Goal: Navigation & Orientation: Find specific page/section

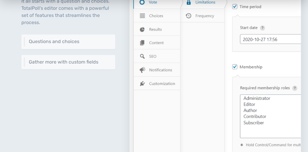
scroll to position [356, 0]
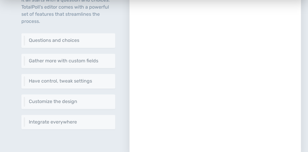
click at [150, 106] on div at bounding box center [214, 56] width 171 height 202
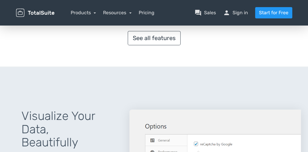
scroll to position [500, 0]
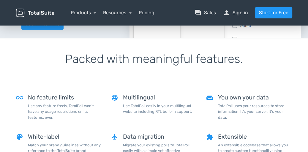
click at [161, 55] on h1 "Packed with meaningful features." at bounding box center [154, 66] width 276 height 27
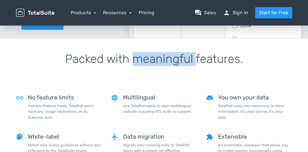
click at [161, 55] on h1 "Packed with meaningful features." at bounding box center [154, 66] width 276 height 27
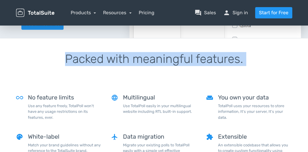
click at [161, 55] on h1 "Packed with meaningful features." at bounding box center [154, 66] width 276 height 27
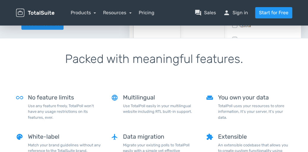
click at [161, 55] on h1 "Packed with meaningful features." at bounding box center [154, 66] width 276 height 27
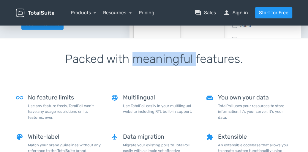
click at [161, 55] on h1 "Packed with meaningful features." at bounding box center [154, 66] width 276 height 27
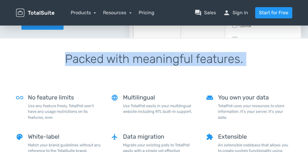
click at [161, 55] on h1 "Packed with meaningful features." at bounding box center [154, 66] width 276 height 27
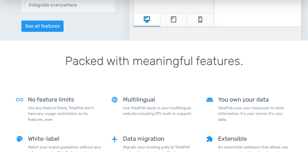
scroll to position [474, 0]
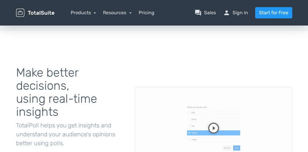
scroll to position [0, 0]
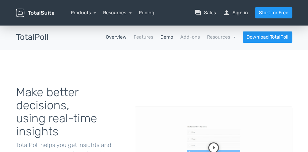
click at [166, 38] on link "Demo" at bounding box center [166, 37] width 13 height 7
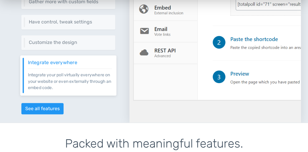
scroll to position [416, 0]
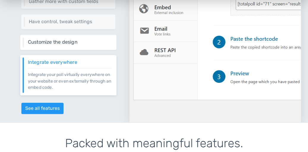
click at [60, 42] on h6 "Customize the design" at bounding box center [70, 41] width 84 height 5
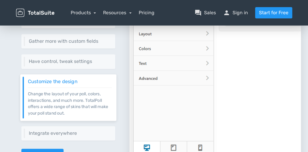
scroll to position [386, 0]
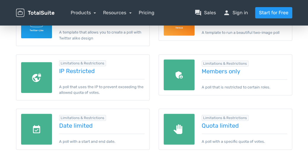
scroll to position [296, 0]
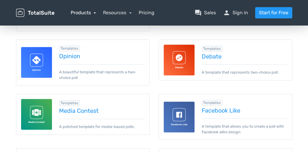
click at [91, 15] on link "Products" at bounding box center [83, 13] width 26 height 6
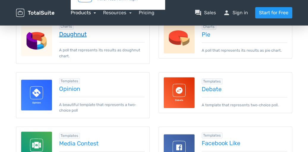
scroll to position [207, 0]
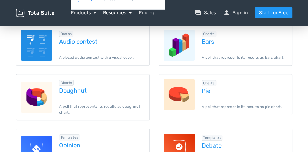
click at [129, 11] on link "Resources" at bounding box center [117, 13] width 28 height 6
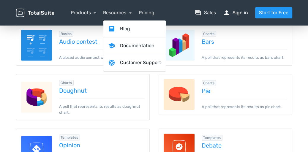
click at [241, 12] on link "person Sign in" at bounding box center [235, 12] width 25 height 7
